Goal: Book appointment/travel/reservation

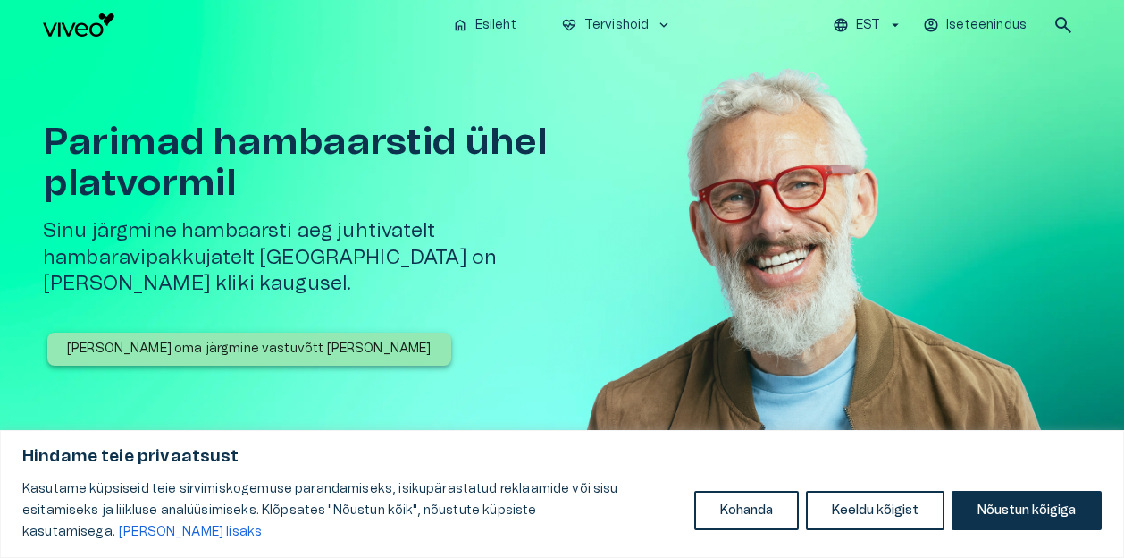
drag, startPoint x: 1030, startPoint y: 502, endPoint x: 1028, endPoint y: 512, distance: 10.0
click at [1028, 512] on button "Nõustun kõigiga" at bounding box center [1027, 509] width 150 height 39
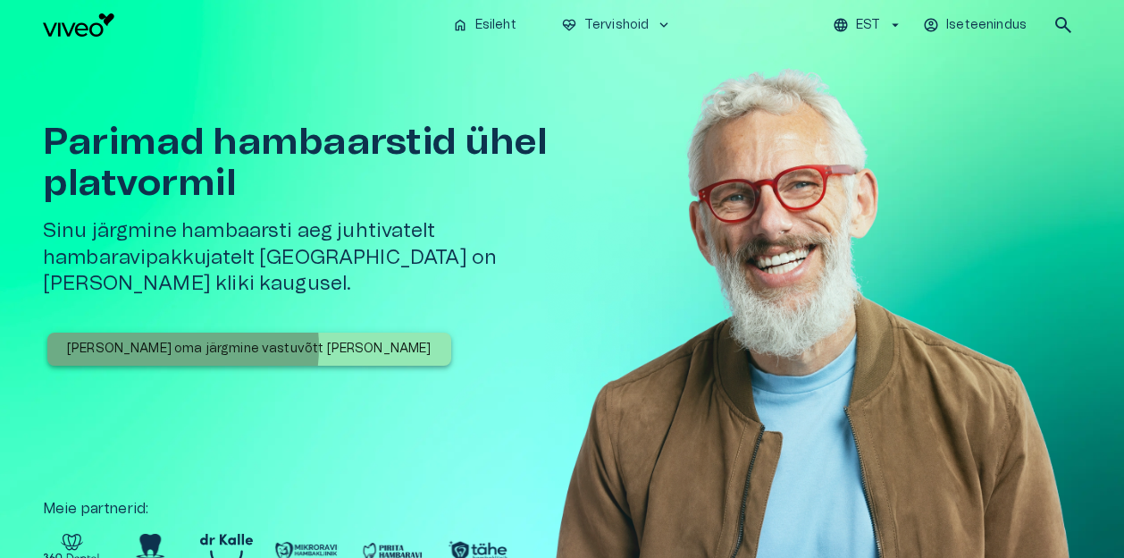
click at [169, 340] on p "[PERSON_NAME] oma järgmine vastuvõtt [PERSON_NAME]" at bounding box center [249, 349] width 365 height 19
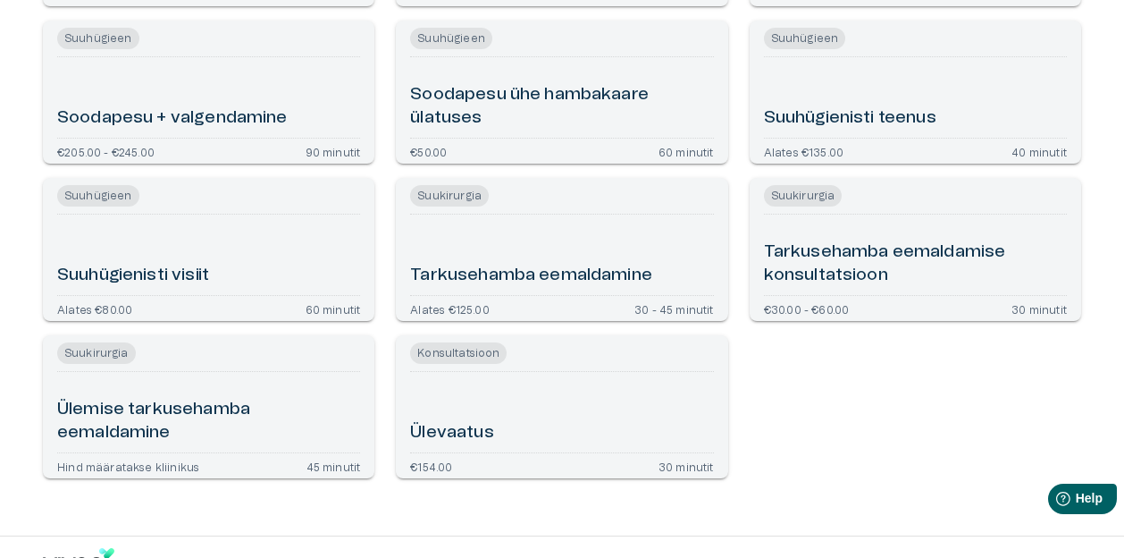
scroll to position [3890, 0]
